Goal: Information Seeking & Learning: Compare options

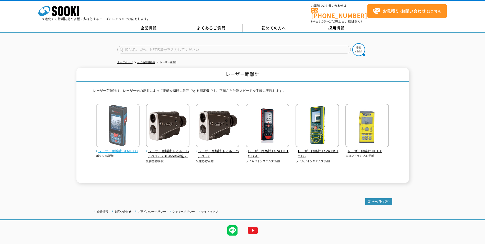
click at [107, 148] on span "レーザー距離計 GLM150C" at bounding box center [118, 150] width 44 height 5
click at [126, 148] on span "レーザー距離計 GLM150C" at bounding box center [118, 150] width 44 height 5
click at [114, 148] on span "レーザー距離計 GLM150C" at bounding box center [118, 150] width 44 height 5
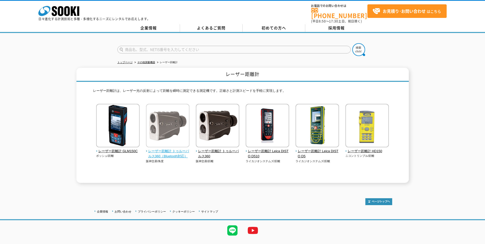
click at [167, 117] on img at bounding box center [167, 126] width 43 height 45
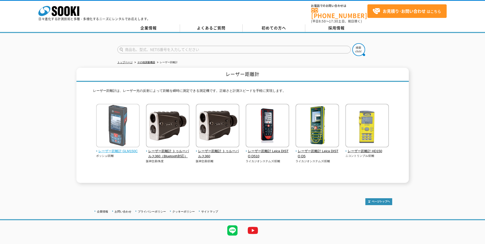
click at [123, 118] on img at bounding box center [117, 126] width 43 height 45
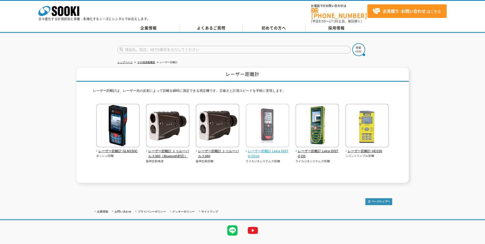
click at [274, 151] on span "レーザー距離計 Leica DISTO D510" at bounding box center [267, 153] width 44 height 11
click at [271, 148] on span "レーザー距離計 Leica DISTO D510" at bounding box center [267, 153] width 44 height 11
click at [272, 136] on img at bounding box center [266, 126] width 43 height 45
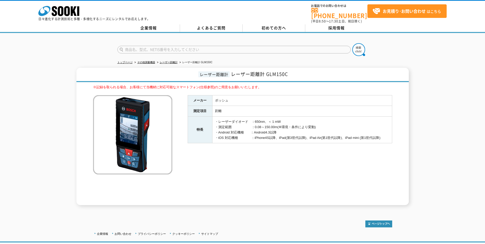
scroll to position [31, 0]
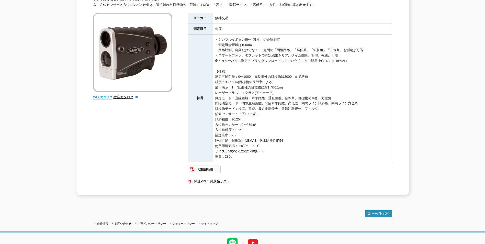
scroll to position [21, 0]
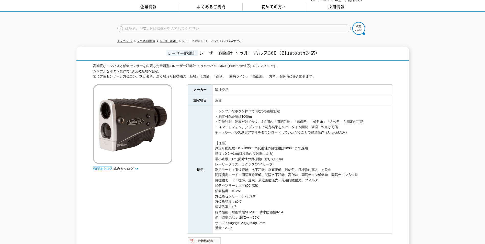
click at [196, 237] on img at bounding box center [203, 241] width 33 height 8
